Goal: Check status: Check status

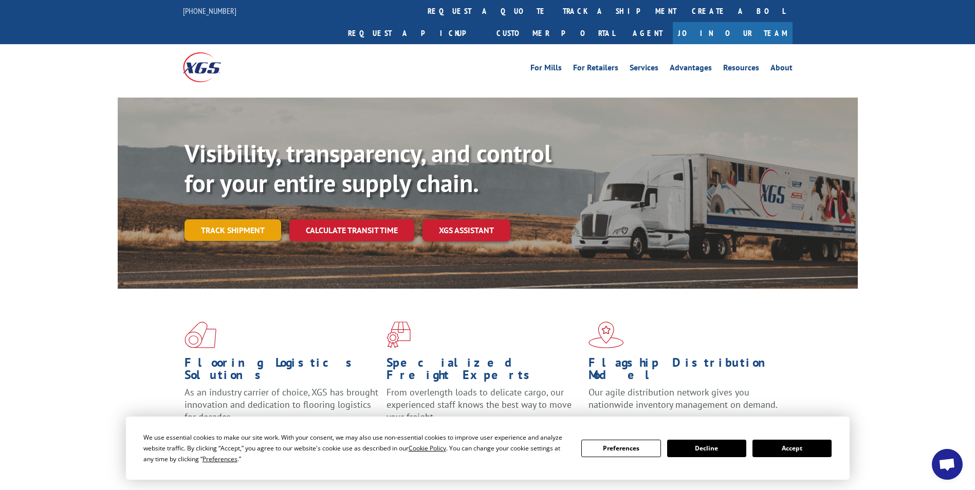
click at [240, 220] on link "Track shipment" at bounding box center [233, 231] width 97 height 22
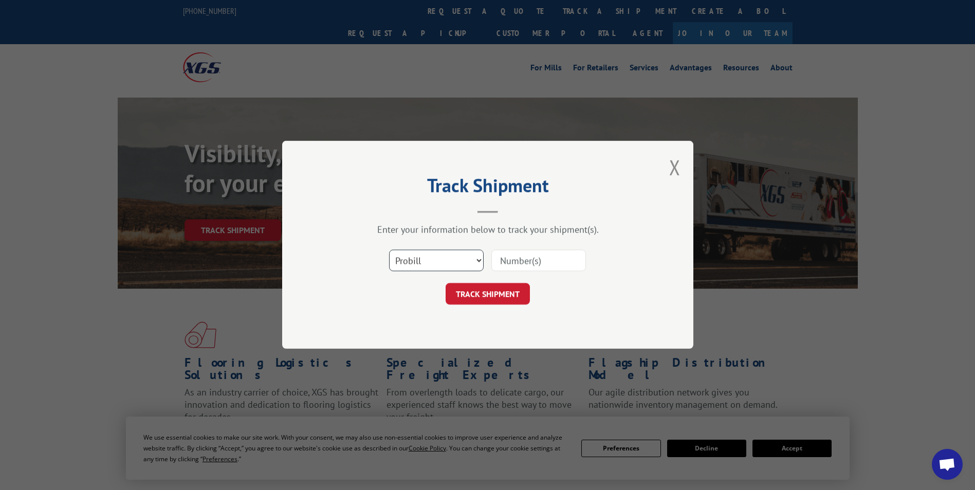
click at [453, 259] on select "Select category... Probill BOL PO" at bounding box center [436, 261] width 95 height 22
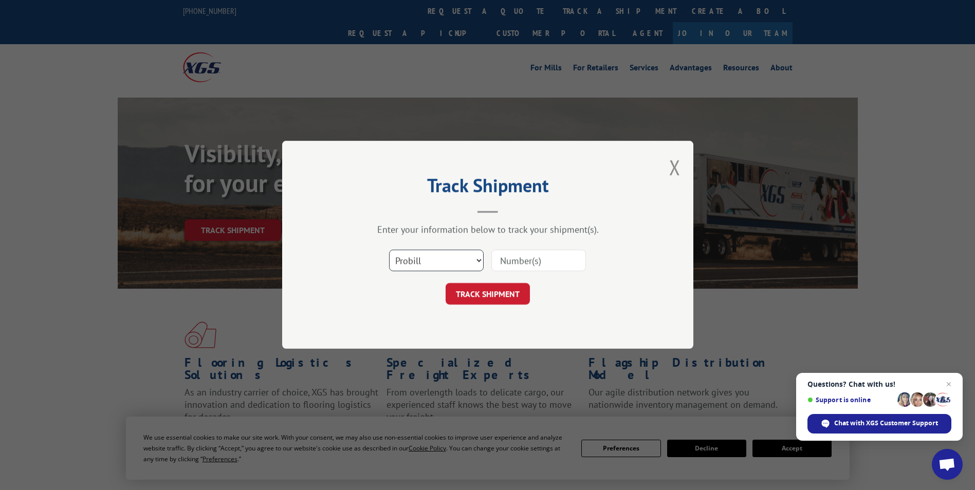
select select "bol"
click at [389, 250] on select "Select category... Probill BOL PO" at bounding box center [436, 261] width 95 height 22
click at [511, 258] on input at bounding box center [539, 261] width 95 height 22
paste input "479981"
type input "479981"
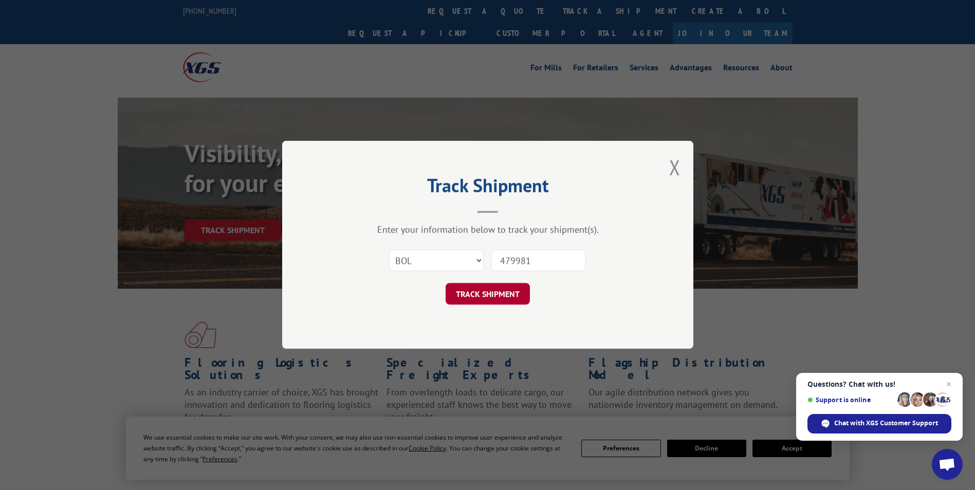
click at [479, 289] on button "TRACK SHIPMENT" at bounding box center [488, 295] width 84 height 22
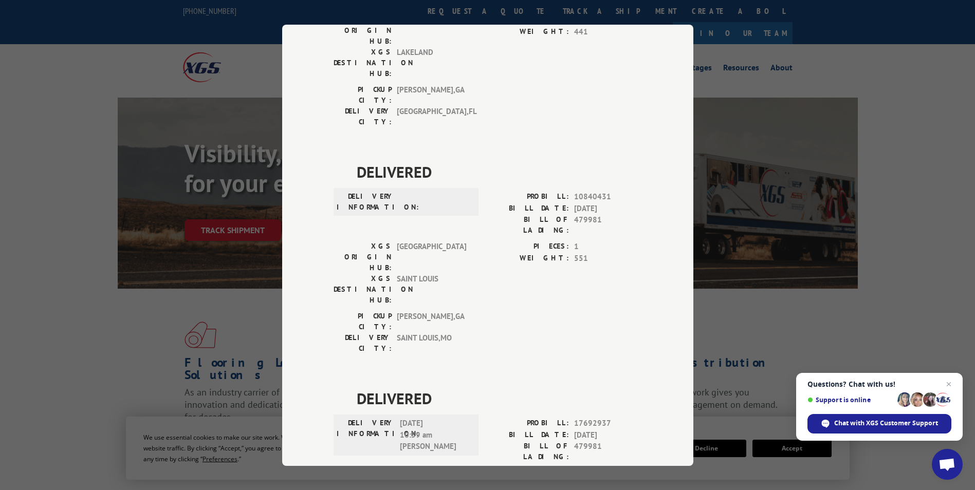
scroll to position [184, 0]
